Goal: Find contact information: Find contact information

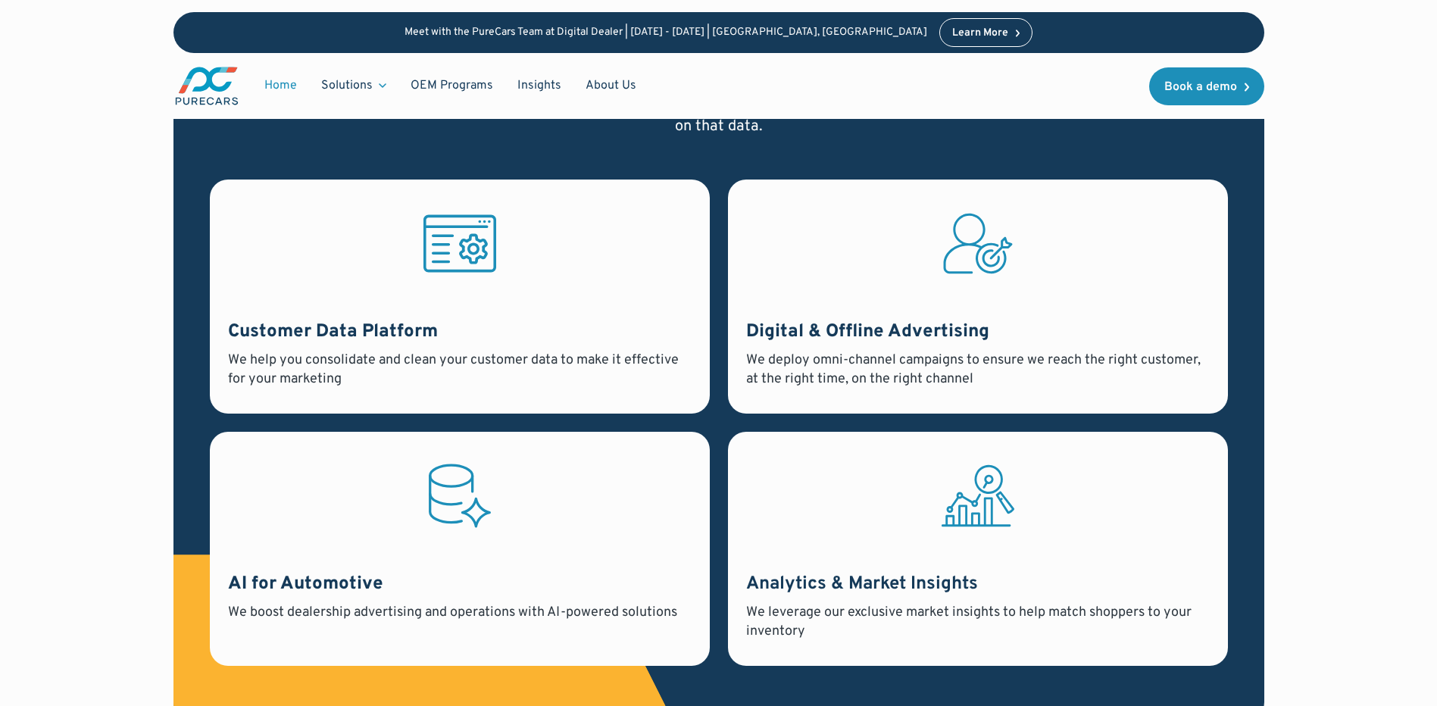
scroll to position [4563, 0]
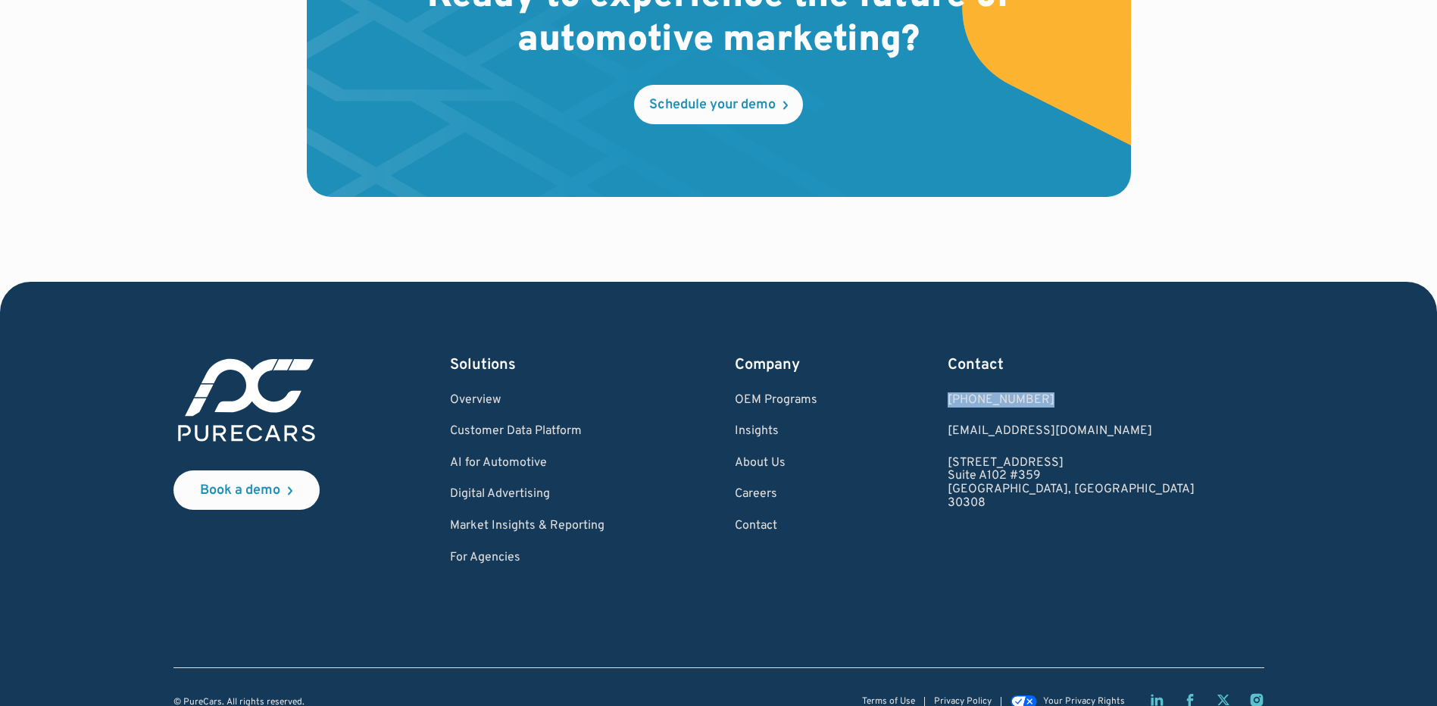
drag, startPoint x: 1169, startPoint y: 379, endPoint x: 1040, endPoint y: 367, distance: 129.2
click at [1040, 367] on div "Book a demo Solutions Overview Customer Data Platform AI for Automotive Digital…" at bounding box center [718, 459] width 1091 height 211
copy div "[PHONE_NUMBER]"
drag, startPoint x: 1172, startPoint y: 407, endPoint x: 1032, endPoint y: 398, distance: 139.7
click at [1032, 398] on div "Book a demo Solutions Overview Customer Data Platform AI for Automotive Digital…" at bounding box center [718, 459] width 1091 height 211
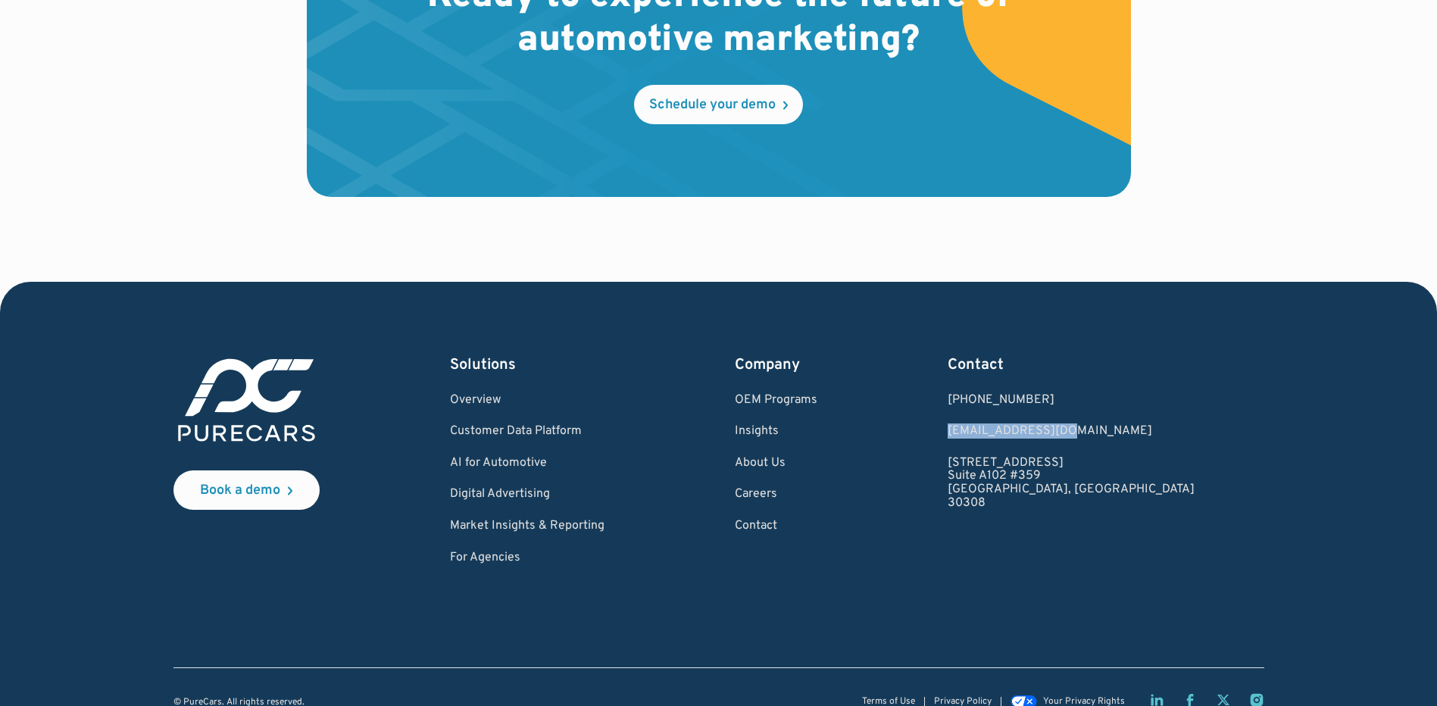
copy link "[EMAIL_ADDRESS][DOMAIN_NAME]"
click at [1216, 533] on div "Book a demo Solutions Overview Customer Data Platform AI for Automotive Digital…" at bounding box center [718, 459] width 1091 height 211
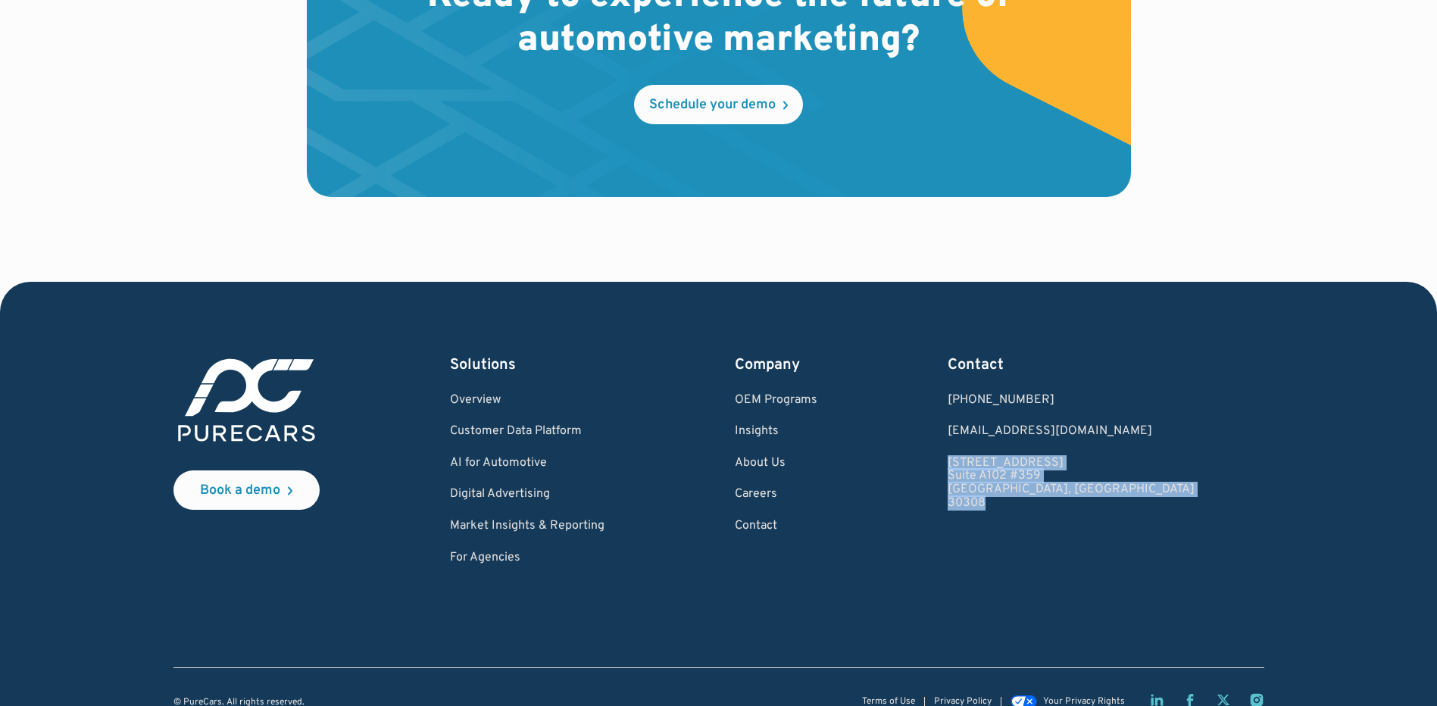
drag, startPoint x: 1245, startPoint y: 538, endPoint x: 1045, endPoint y: 436, distance: 224.2
click at [1045, 436] on div "Book a demo Solutions Overview Customer Data Platform AI for Automotive Digital…" at bounding box center [718, 459] width 1091 height 211
copy link "[STREET_ADDRESS]"
